Goal: Check status: Check status

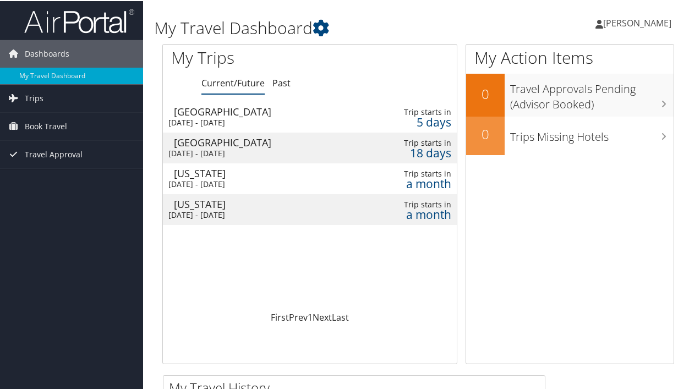
click at [192, 115] on div "[GEOGRAPHIC_DATA]" at bounding box center [263, 111] width 179 height 10
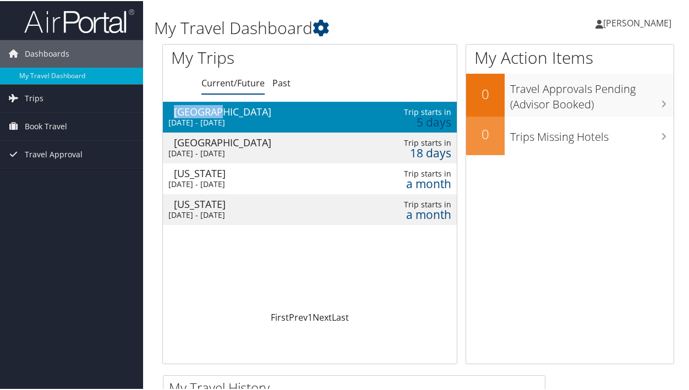
click at [192, 115] on div "[GEOGRAPHIC_DATA]" at bounding box center [263, 111] width 179 height 10
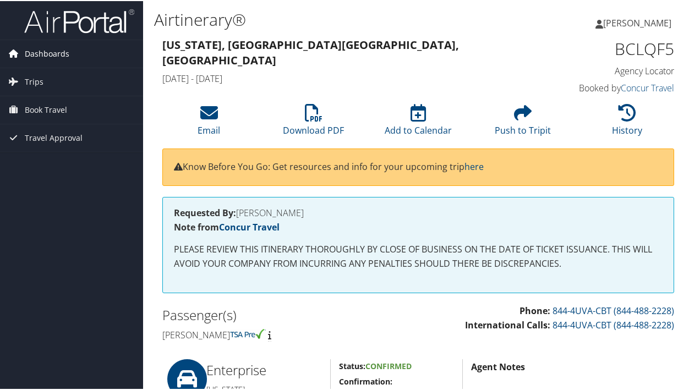
click at [48, 52] on span "Dashboards" at bounding box center [47, 53] width 45 height 28
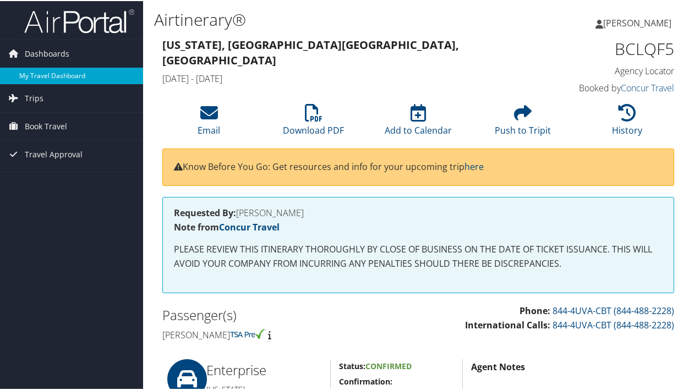
click at [51, 68] on link "My Travel Dashboard" at bounding box center [71, 75] width 143 height 17
